Goal: Task Accomplishment & Management: Use online tool/utility

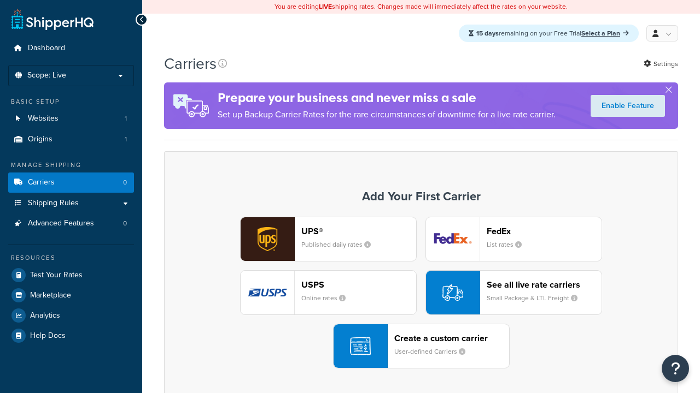
click at [421, 347] on div "Create a custom carrier User-defined Carriers" at bounding box center [451, 346] width 115 height 26
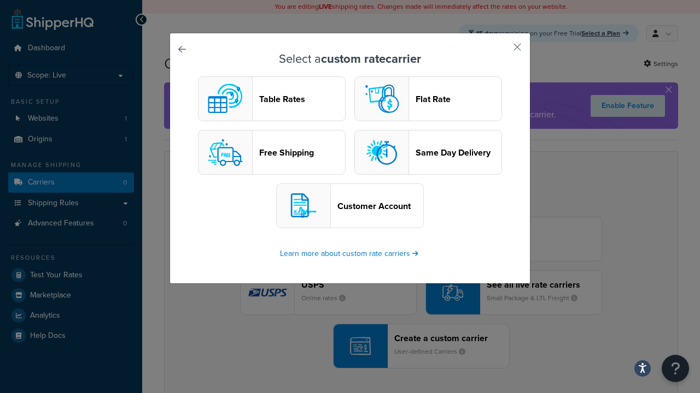
click at [272, 99] on header "Table Rates" at bounding box center [302, 99] width 86 height 10
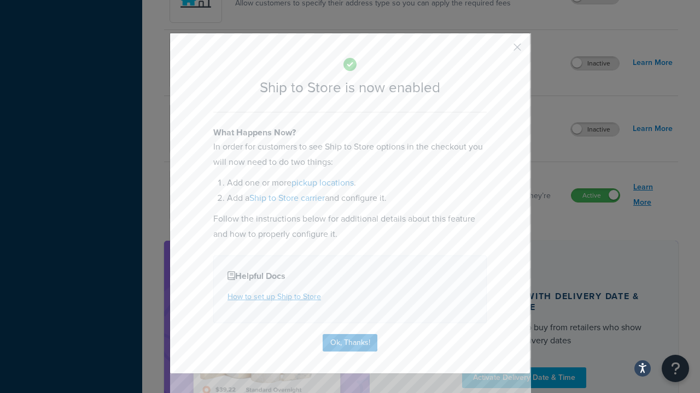
click at [350, 334] on button "Ok, Thanks!" at bounding box center [349, 342] width 55 height 17
click at [653, 196] on link "Learn More" at bounding box center [652, 195] width 39 height 31
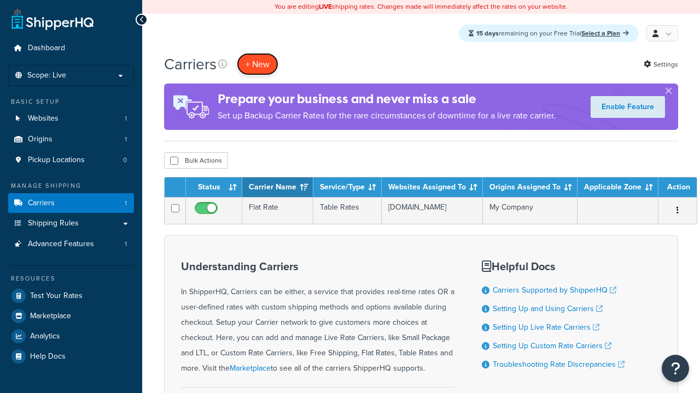
click at [257, 64] on button "+ New" at bounding box center [258, 64] width 42 height 22
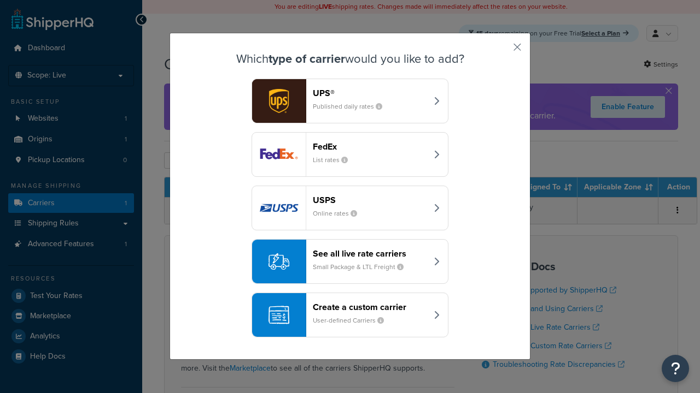
click at [350, 316] on div "Create a custom carrier User-defined Carriers" at bounding box center [370, 315] width 114 height 26
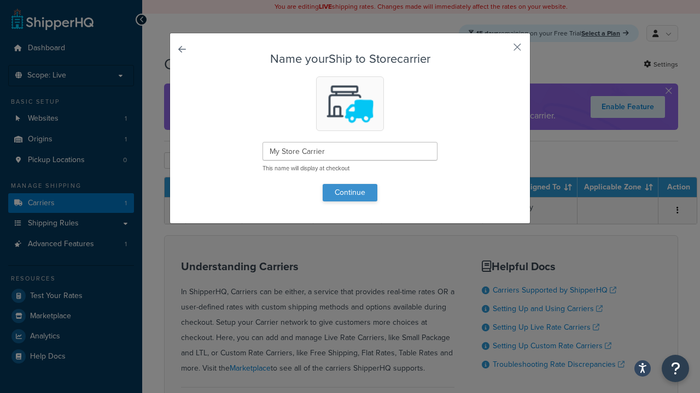
type input "My Store Carrier"
click at [350, 192] on button "Continue" at bounding box center [349, 192] width 55 height 17
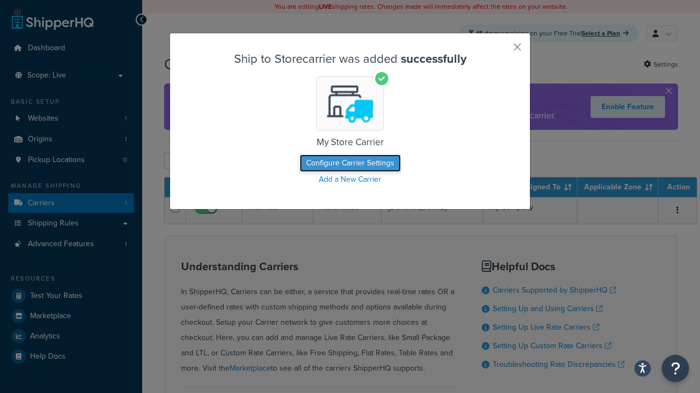
click at [350, 164] on button "Configure Carrier Settings" at bounding box center [349, 163] width 101 height 17
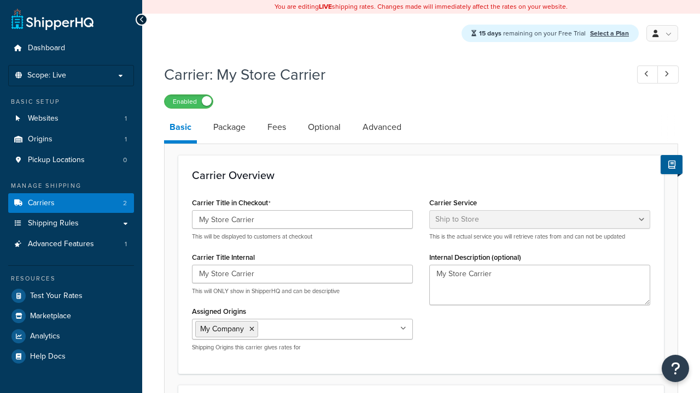
select select "shipToStore"
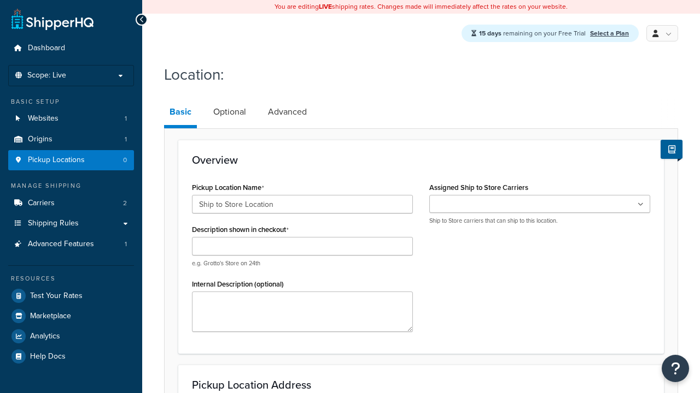
type input "Ship to Store Location"
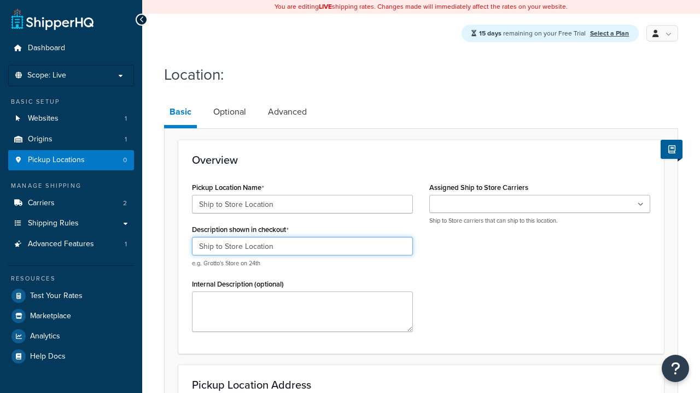
type input "Ship to Store Location"
click at [539, 205] on ul at bounding box center [539, 204] width 221 height 18
